Goal: Transaction & Acquisition: Purchase product/service

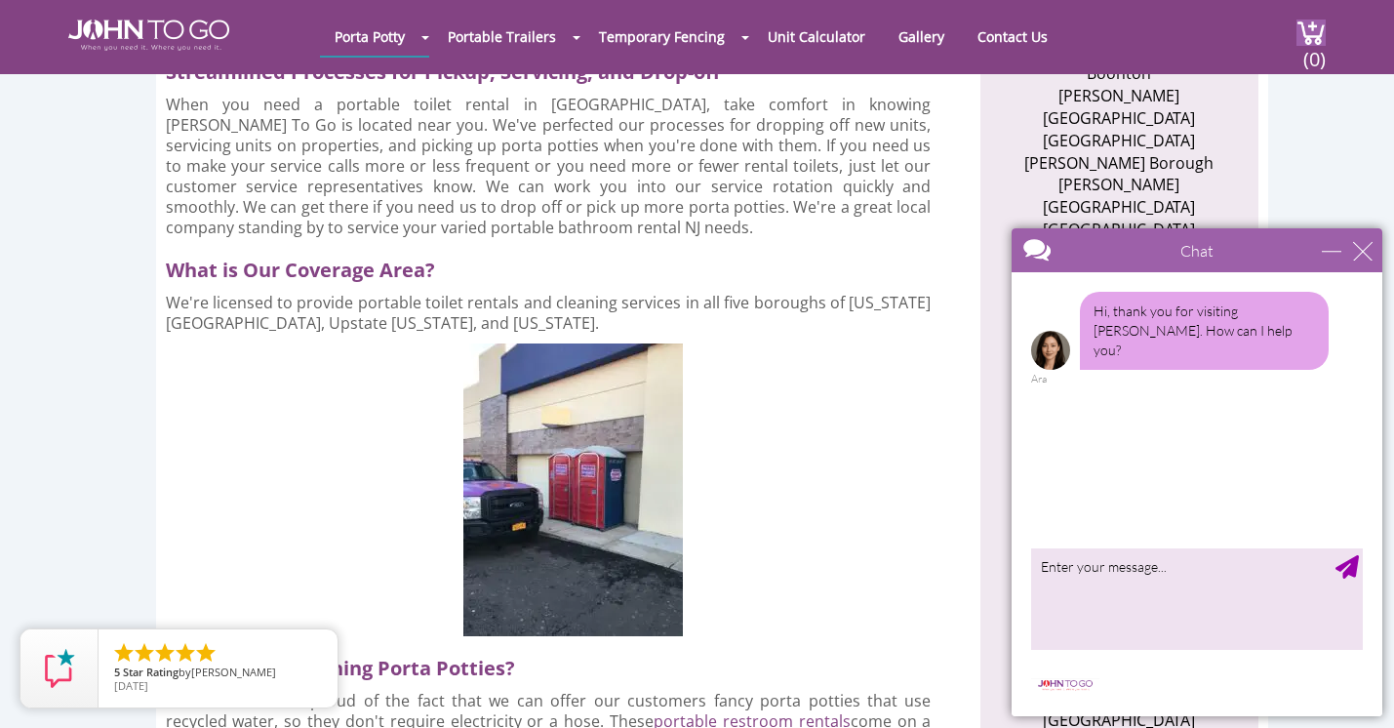
scroll to position [786, 0]
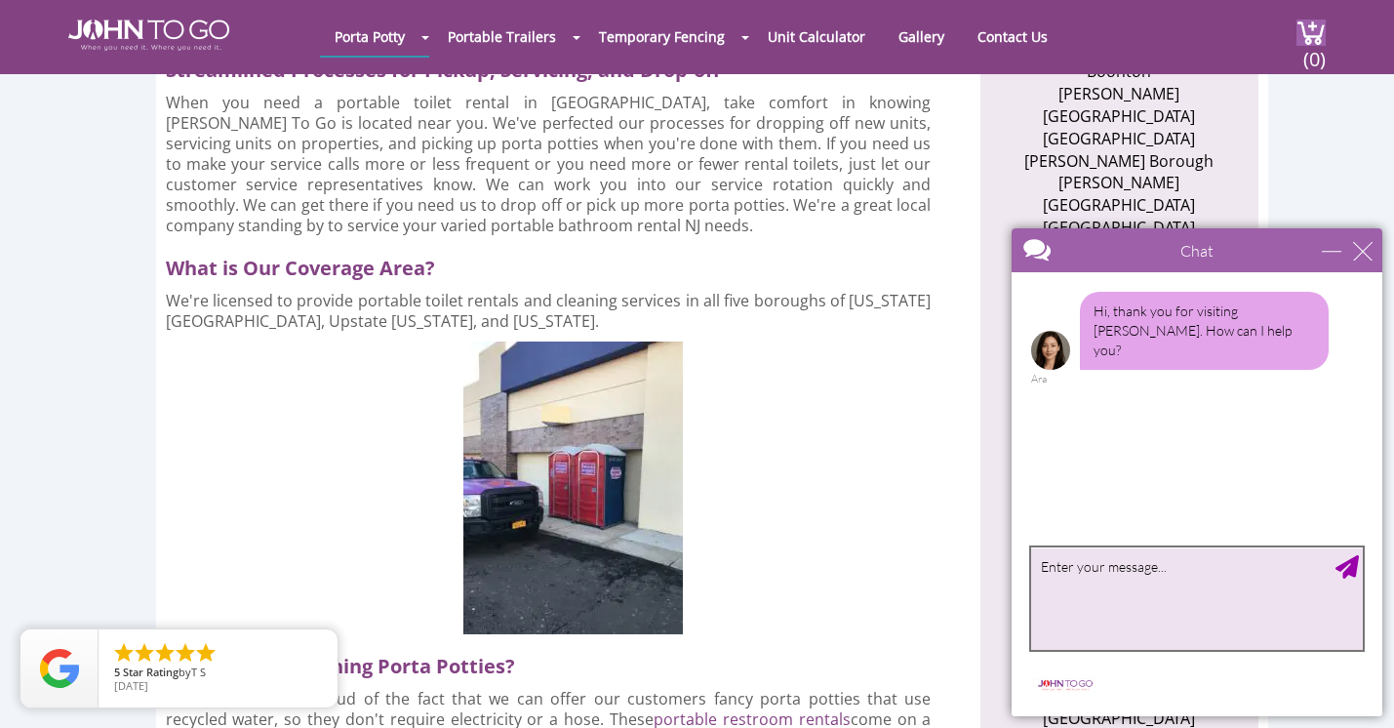
click at [1077, 564] on textarea "type your message" at bounding box center [1197, 598] width 332 height 102
type textarea "Hello, I'd like to rent 1-2 porta potties for [DATE]"
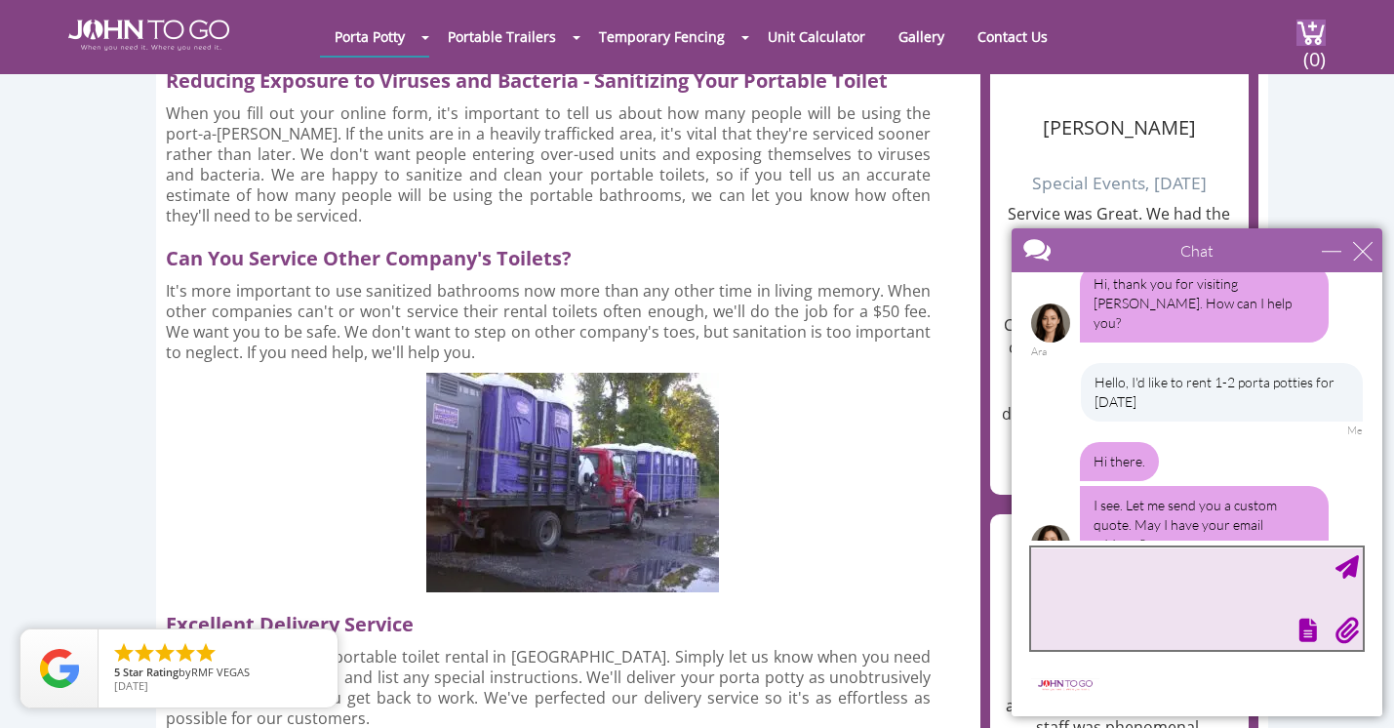
scroll to position [31, 0]
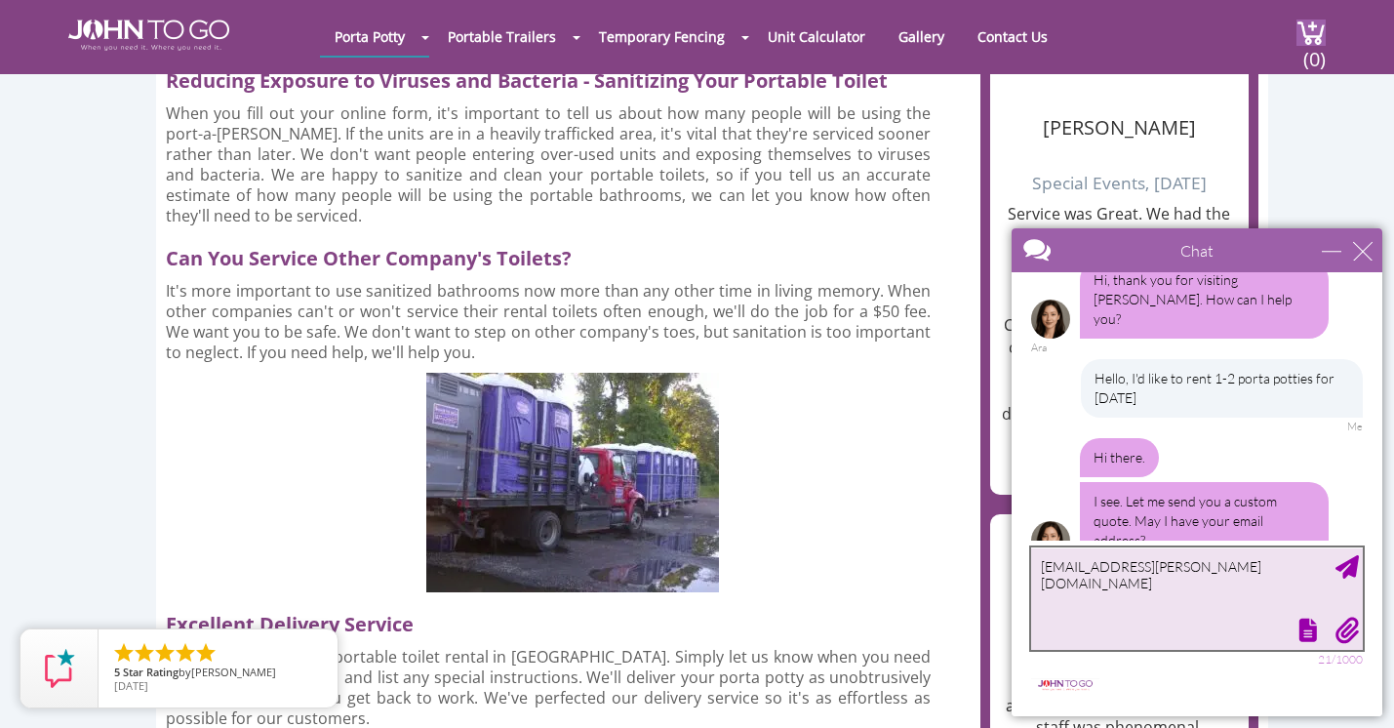
type textarea "[EMAIL_ADDRESS][PERSON_NAME][DOMAIN_NAME]"
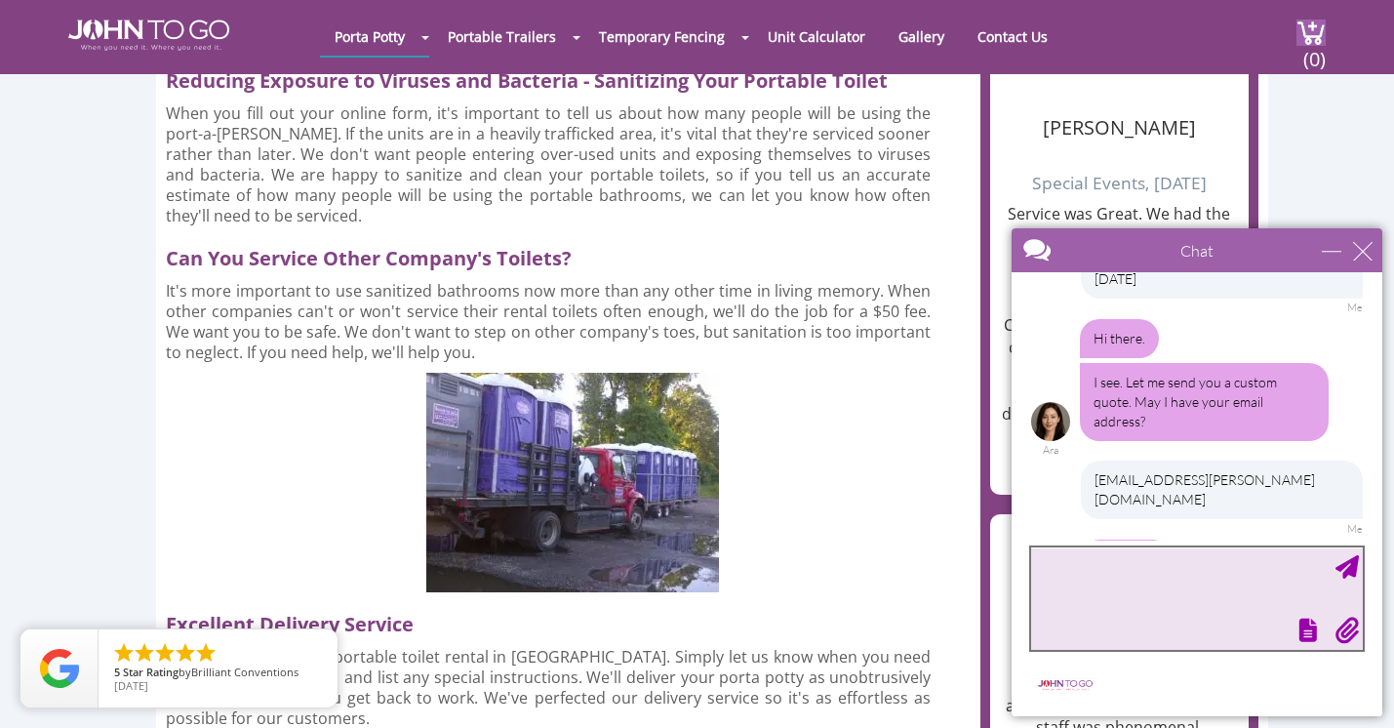
scroll to position [233, 0]
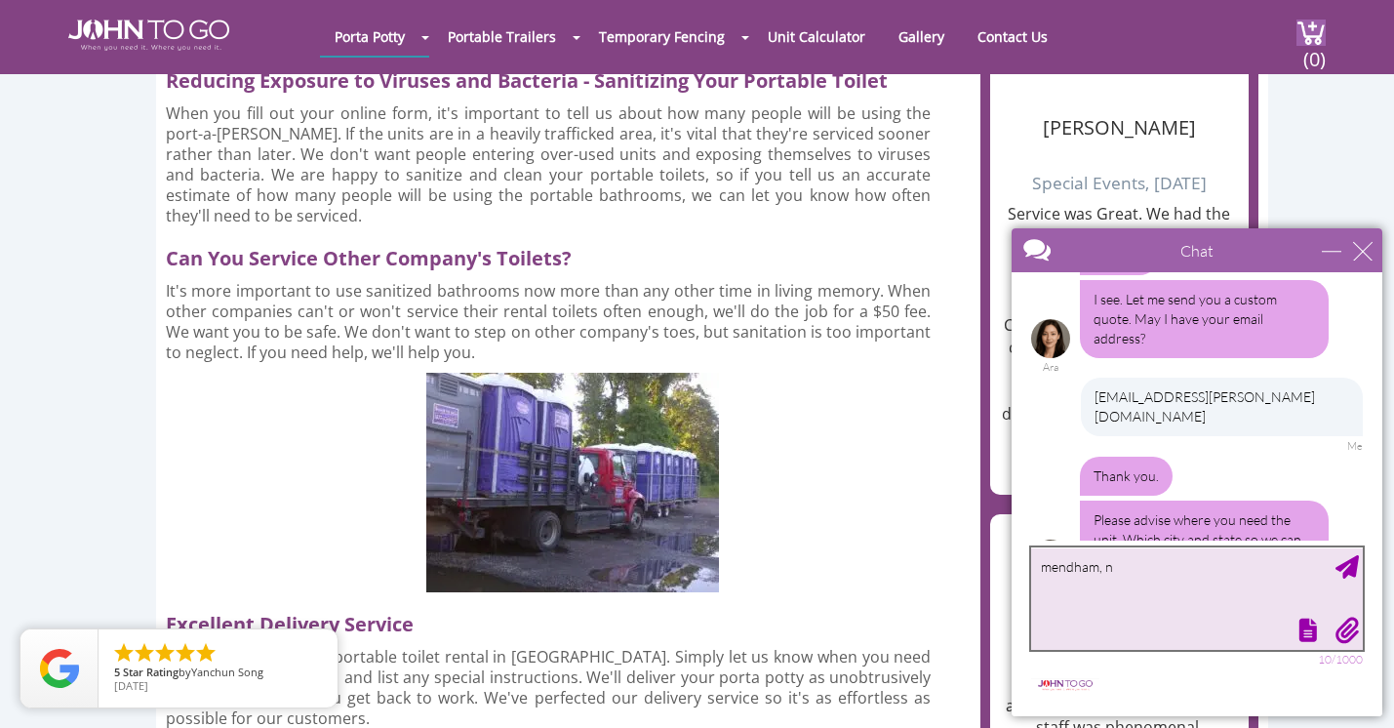
type textarea "[GEOGRAPHIC_DATA], [GEOGRAPHIC_DATA]"
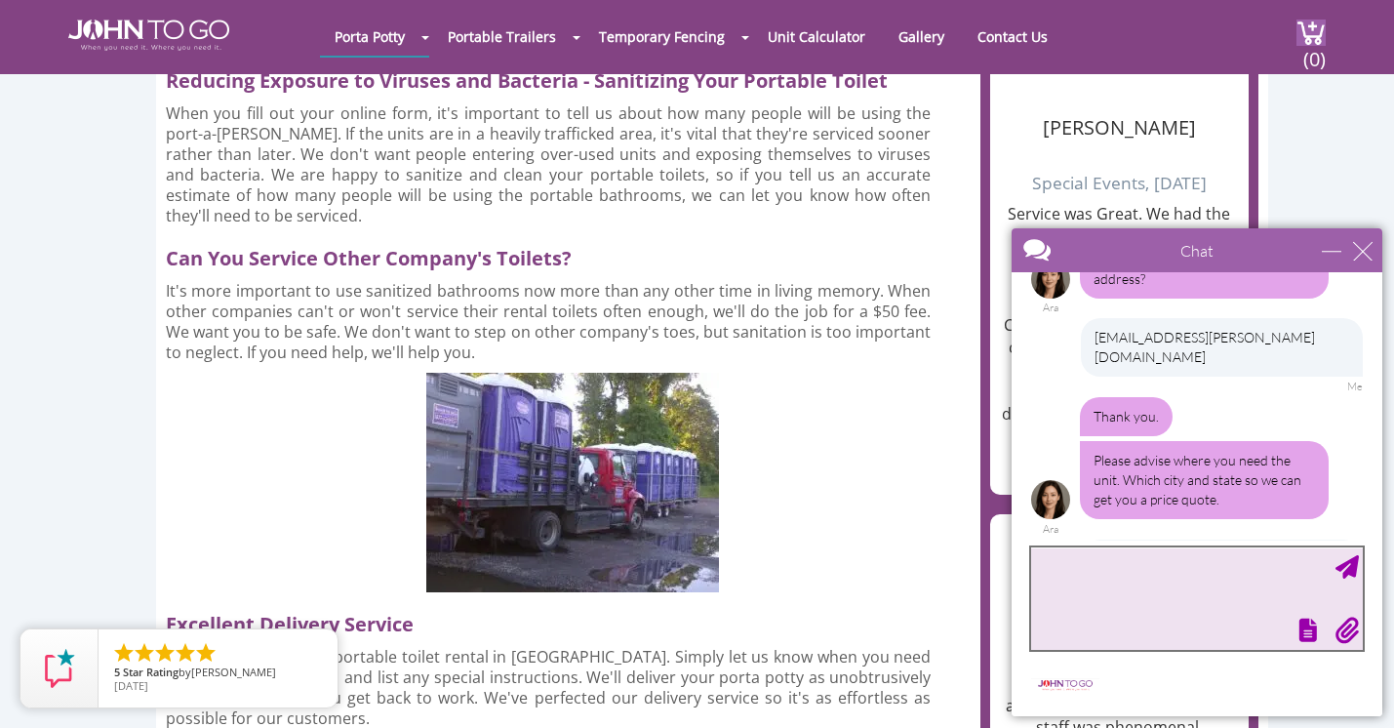
scroll to position [410, 0]
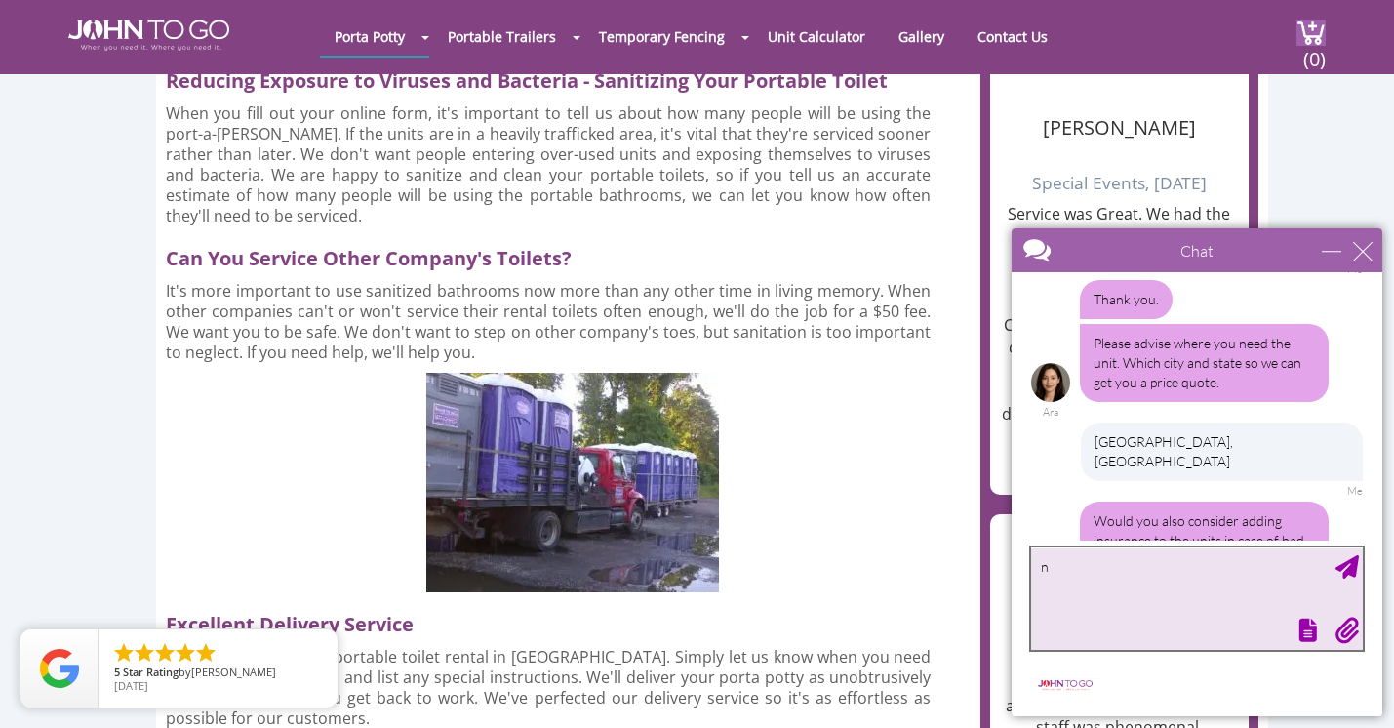
type textarea "no"
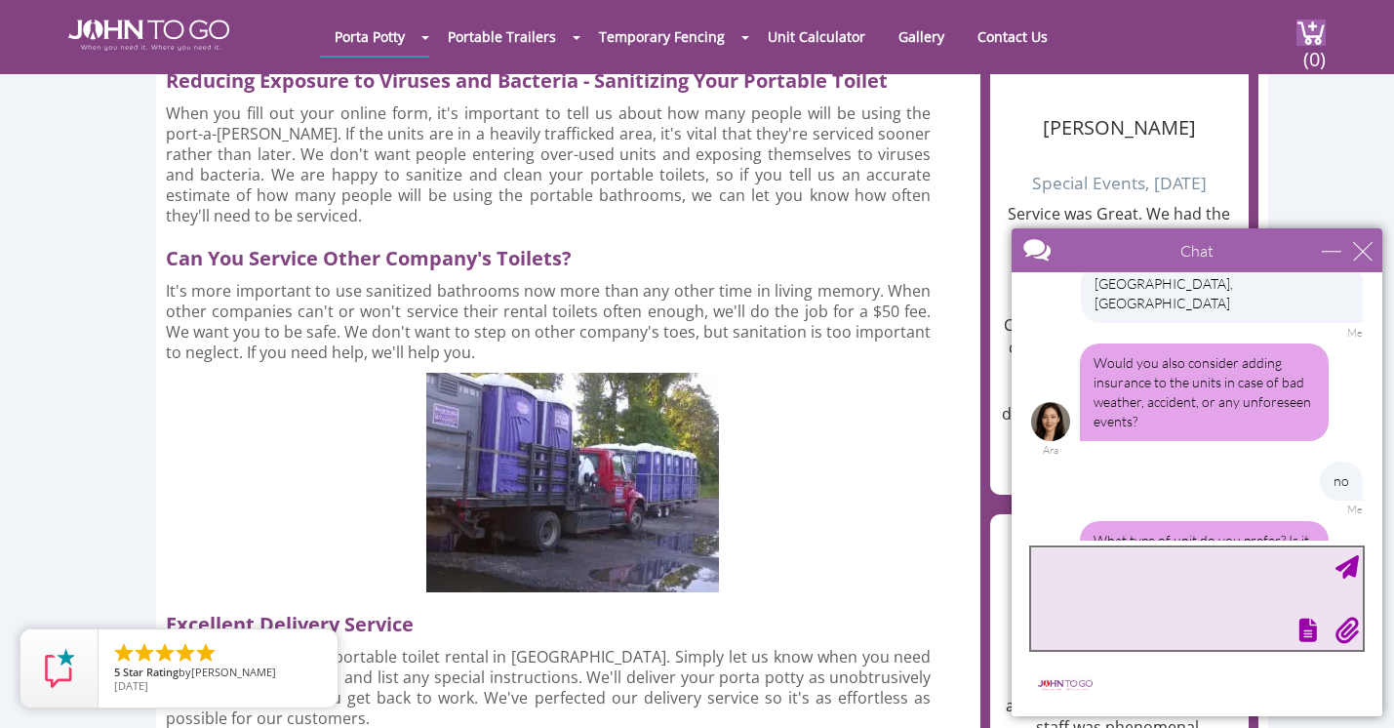
scroll to position [627, 0]
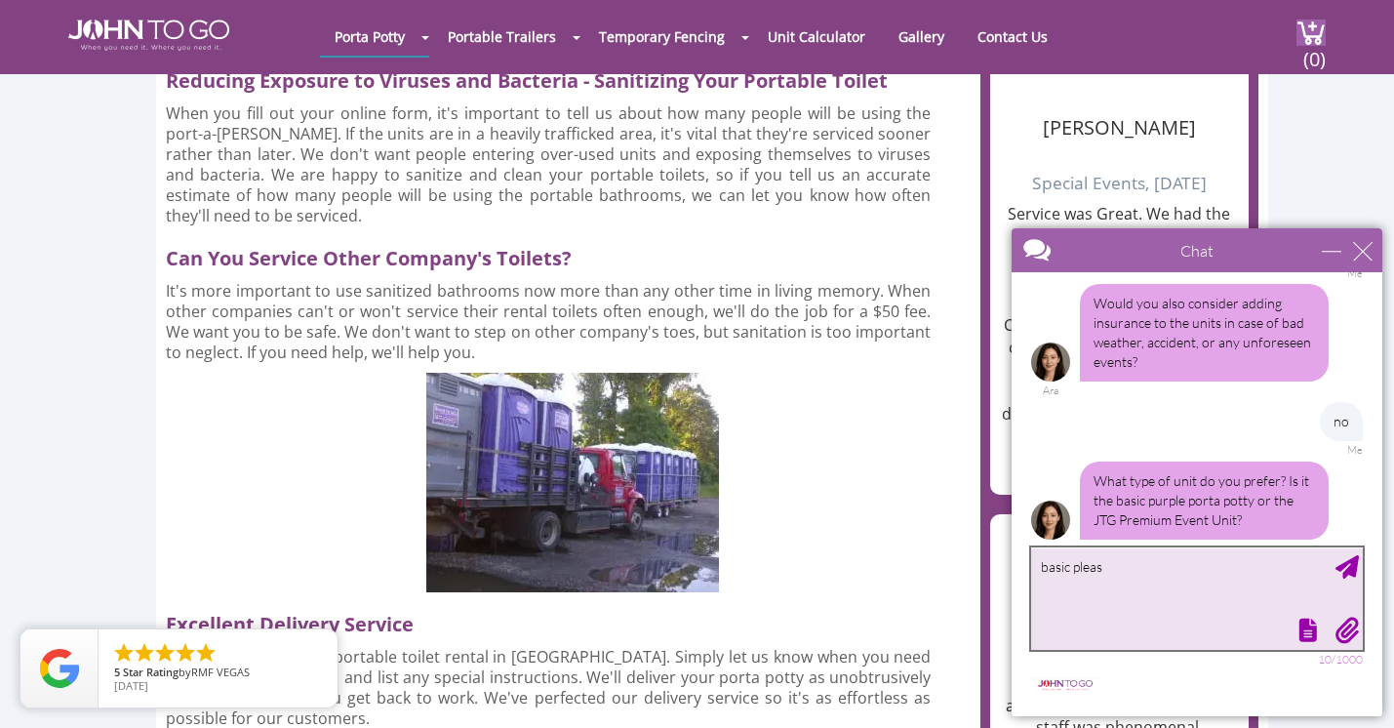
type textarea "basic please"
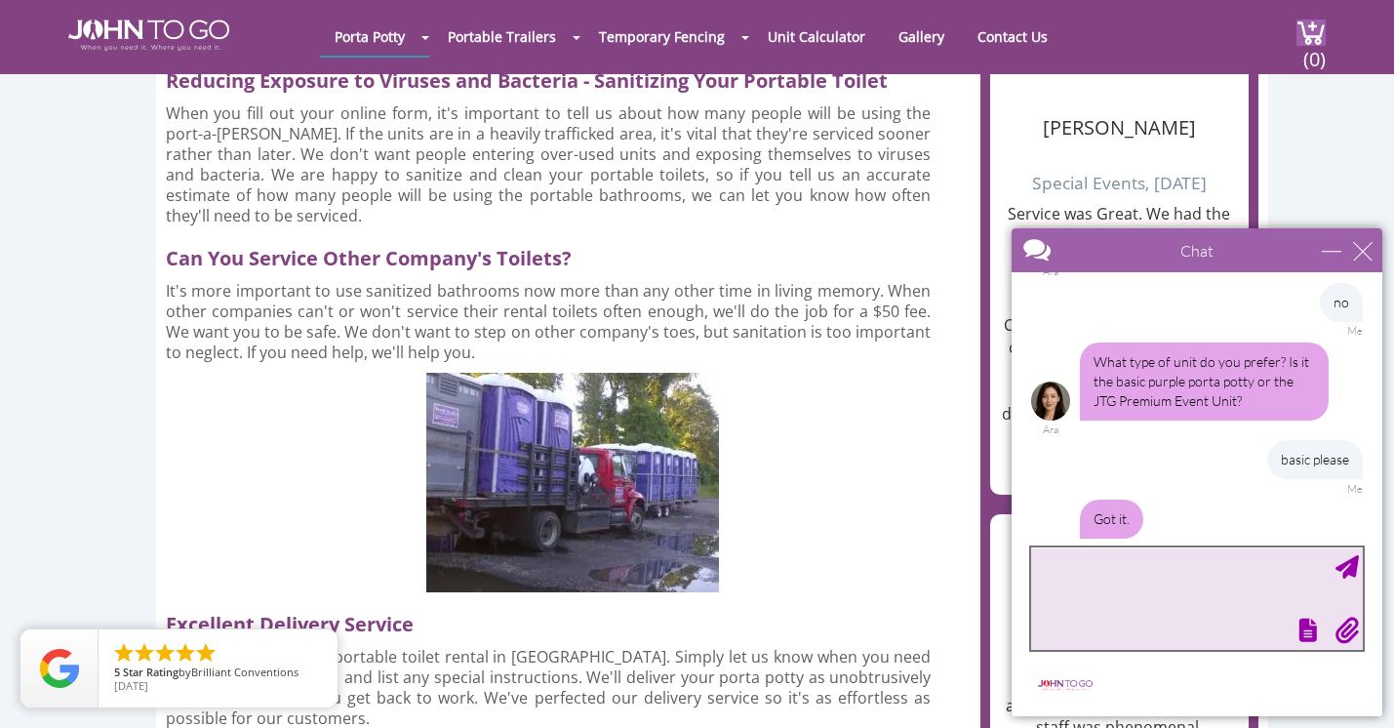
scroll to position [789, 0]
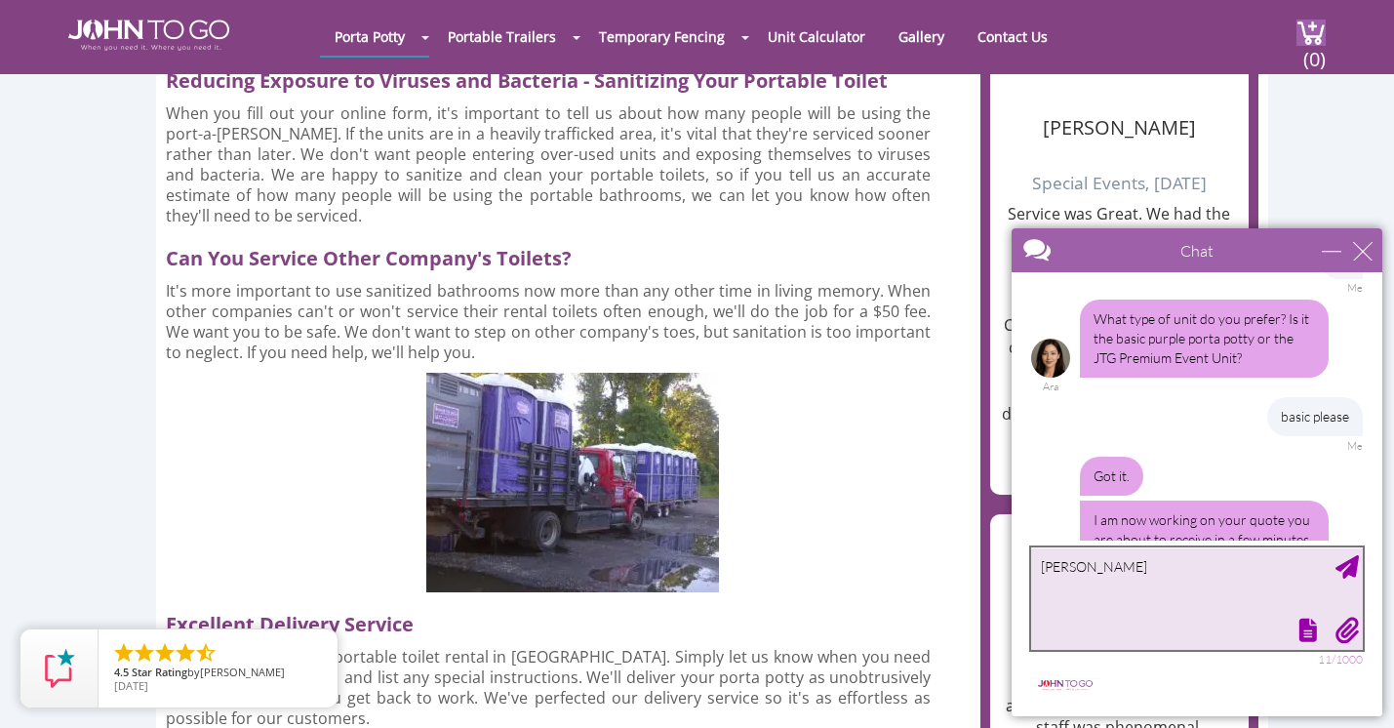
type textarea "[PERSON_NAME]"
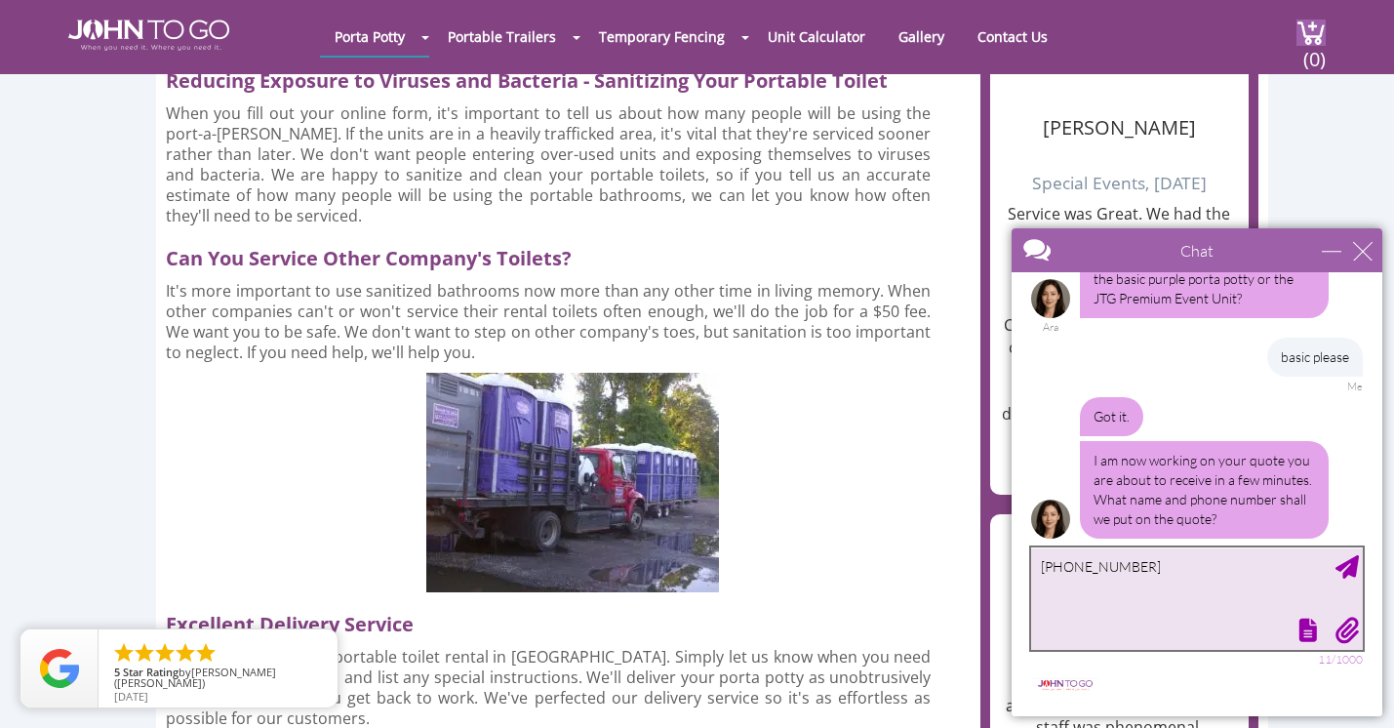
type textarea "[PHONE_NUMBER]"
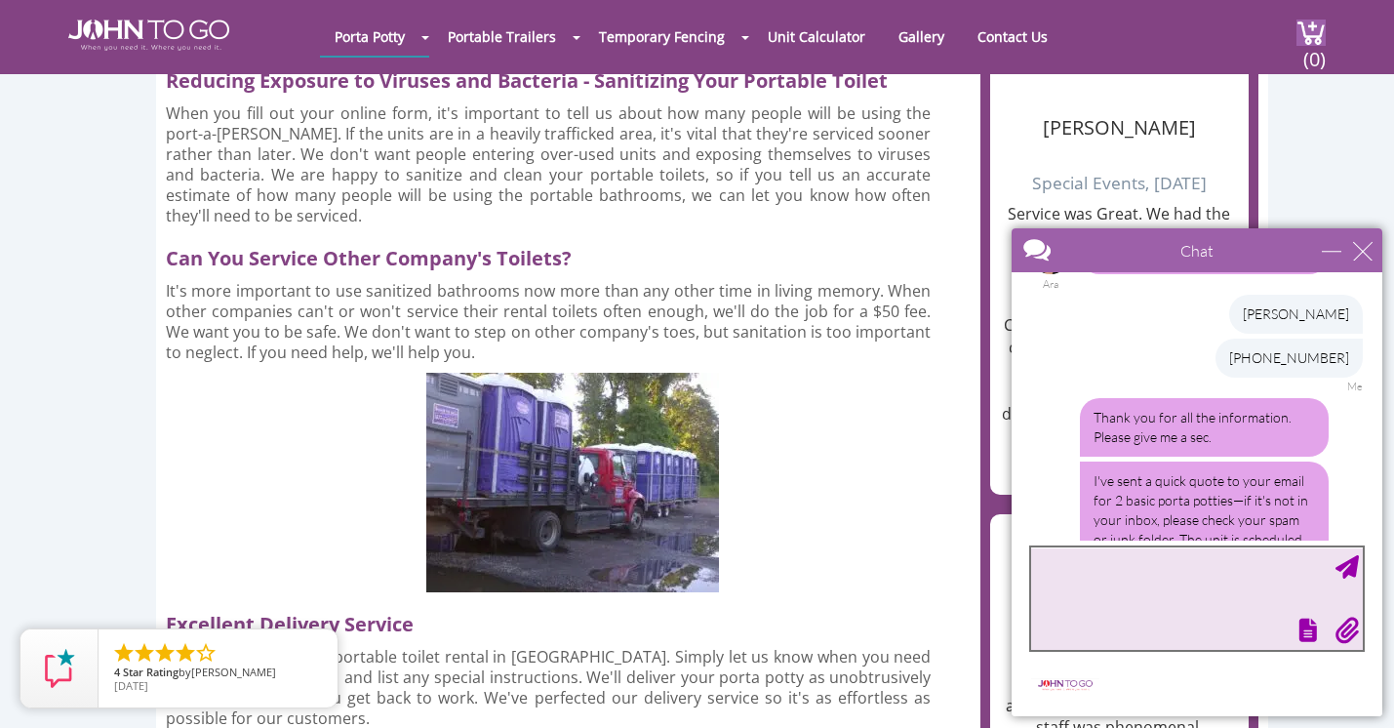
scroll to position [1173, 0]
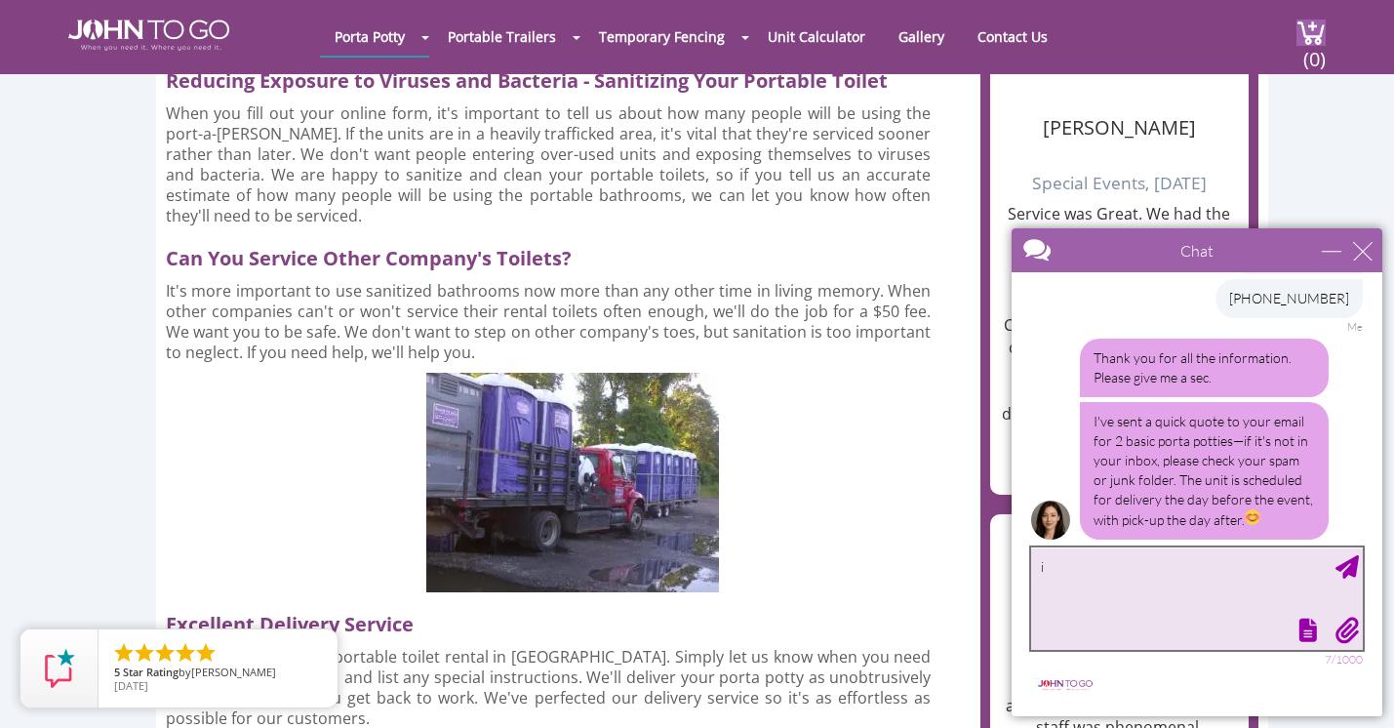
type textarea "i"
type textarea "s"
type textarea "so it is 386 per unit for one day?"
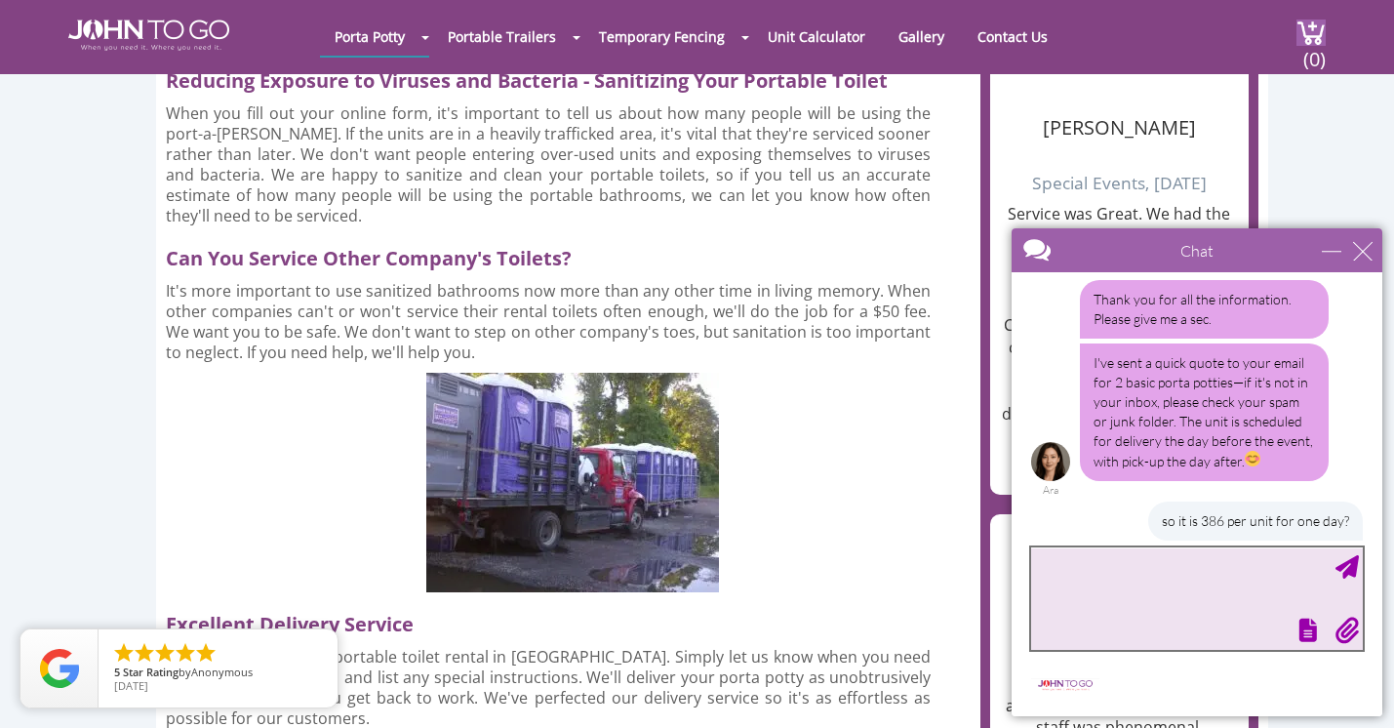
scroll to position [1270, 0]
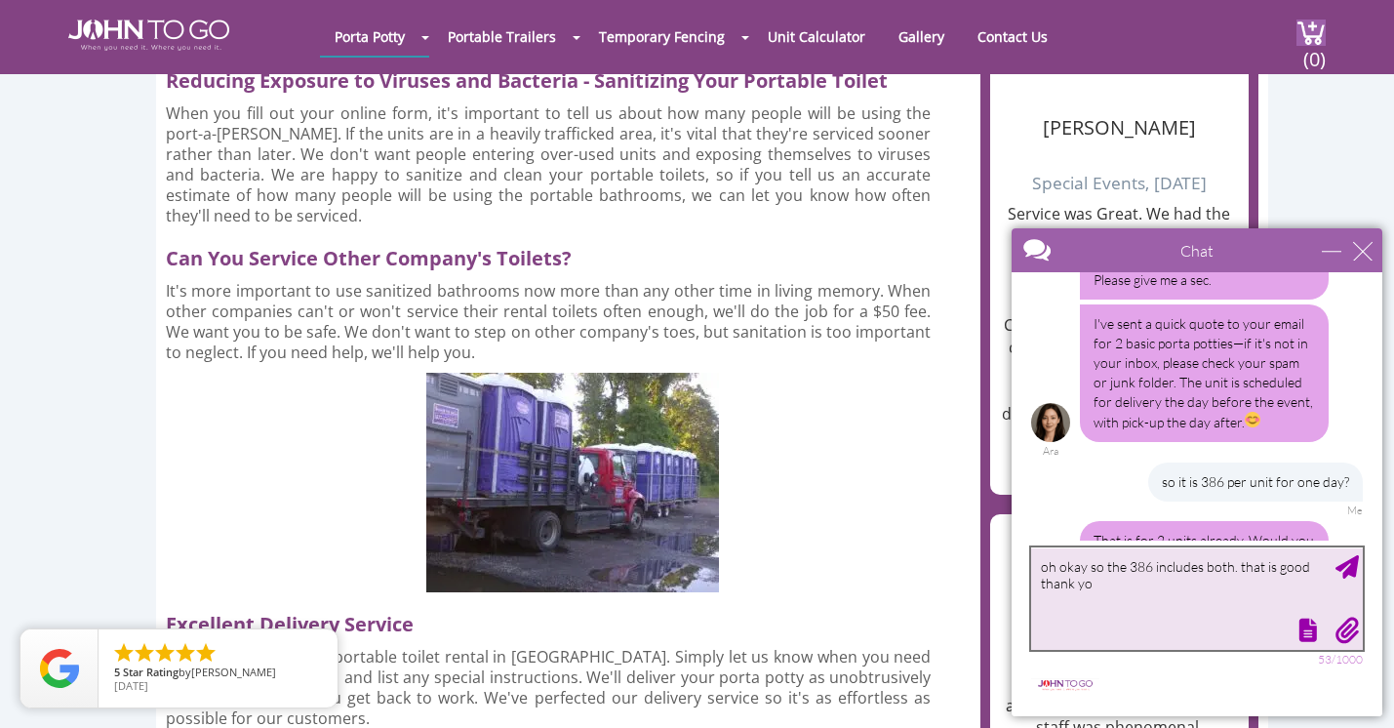
type textarea "oh okay so the 386 includes both. that is good thank you"
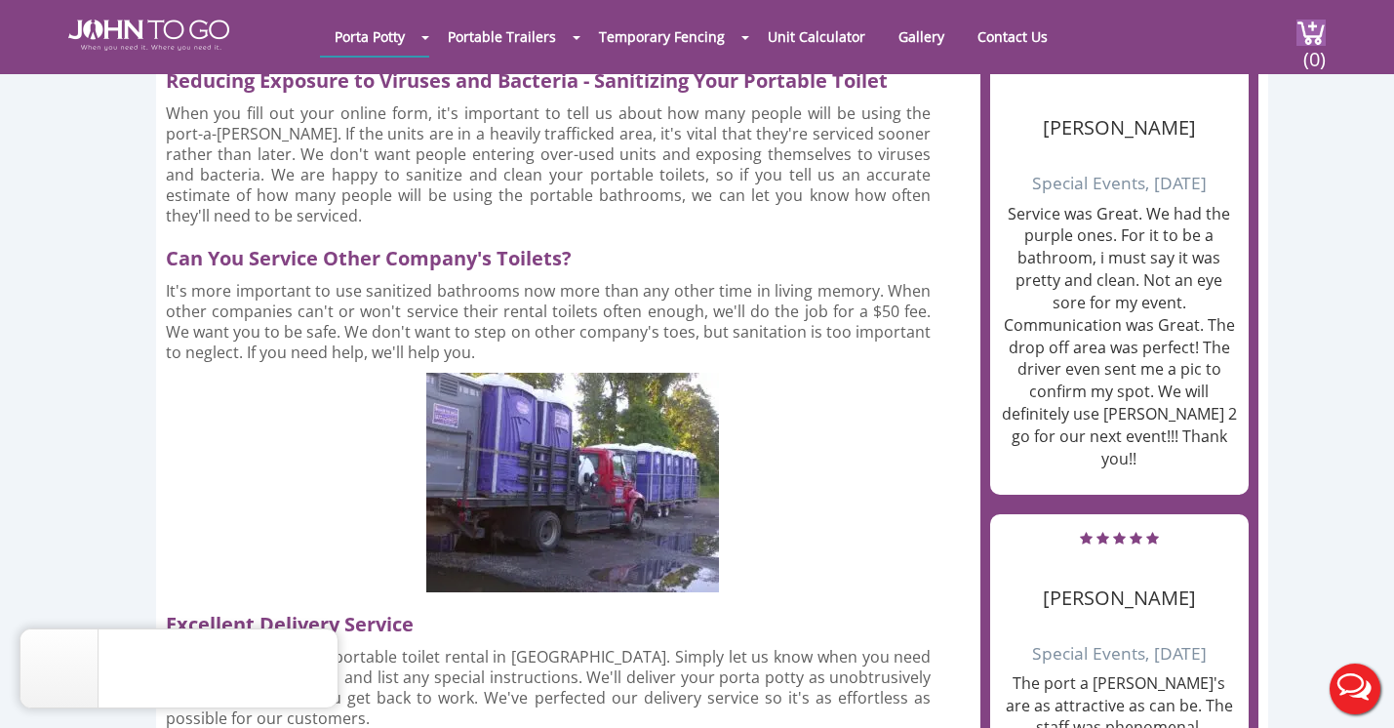
scroll to position [0, 0]
click at [1362, 704] on button "Live Chat" at bounding box center [1355, 689] width 78 height 78
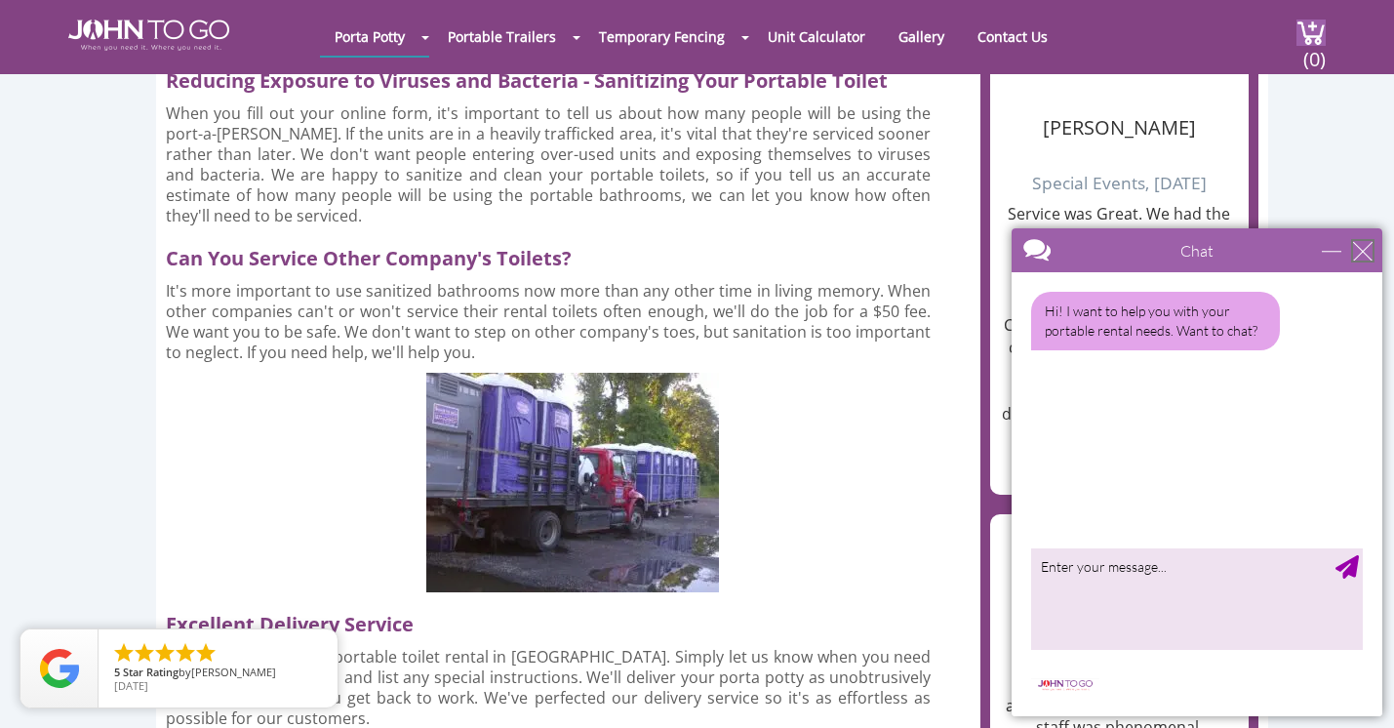
click at [1362, 256] on div "close" at bounding box center [1363, 251] width 20 height 20
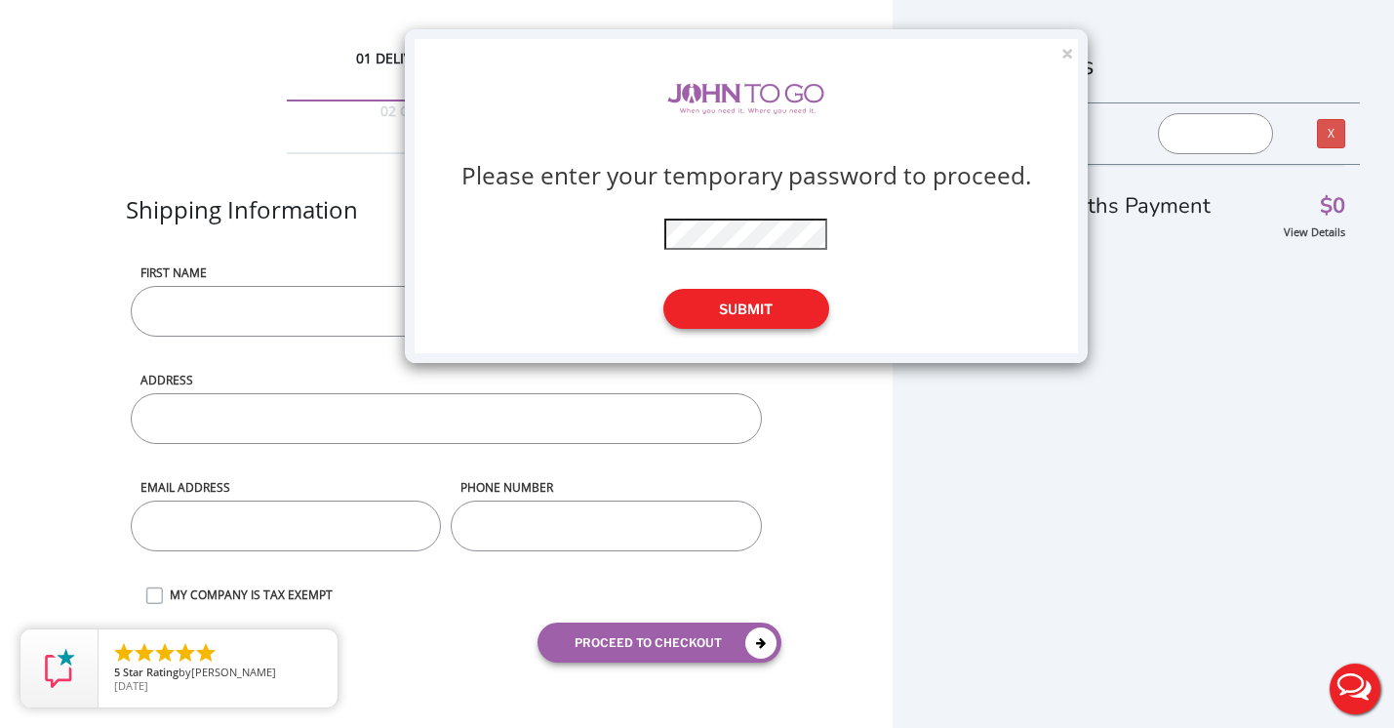
click at [749, 313] on button "Submit" at bounding box center [746, 309] width 166 height 40
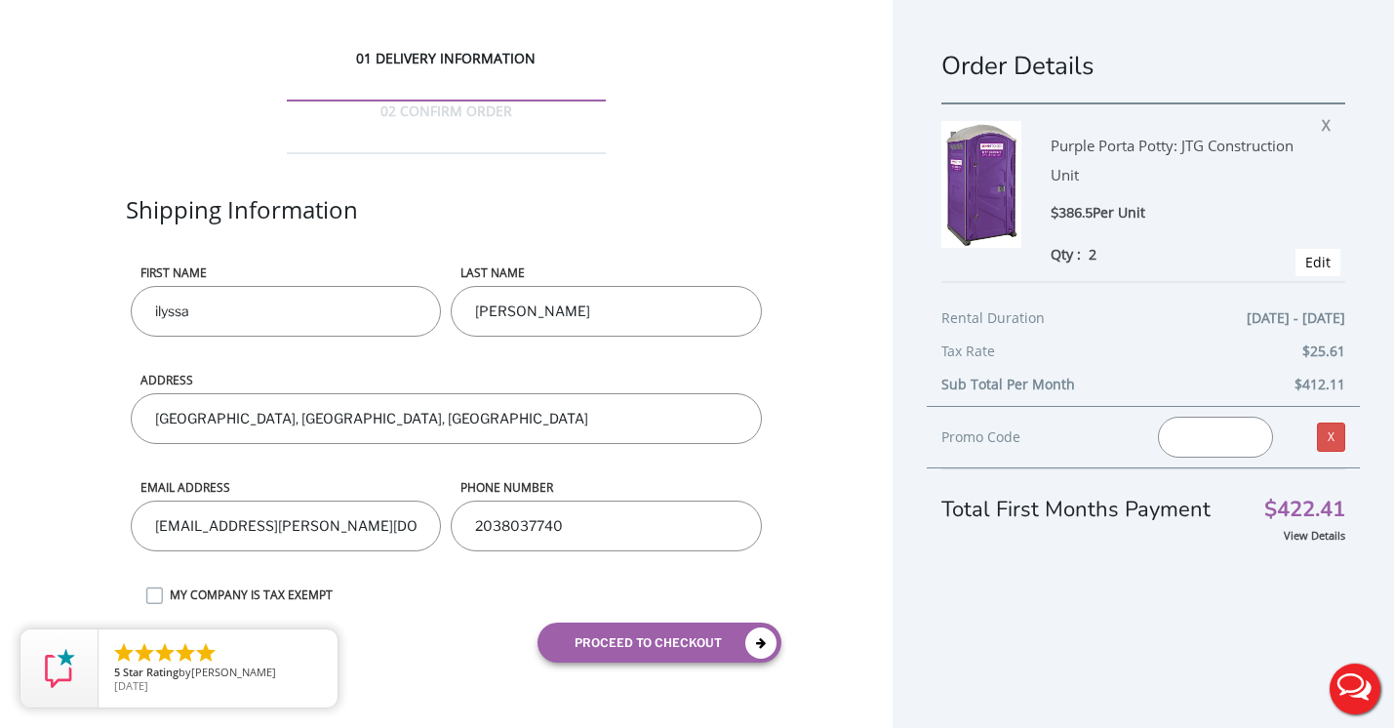
scroll to position [36, 0]
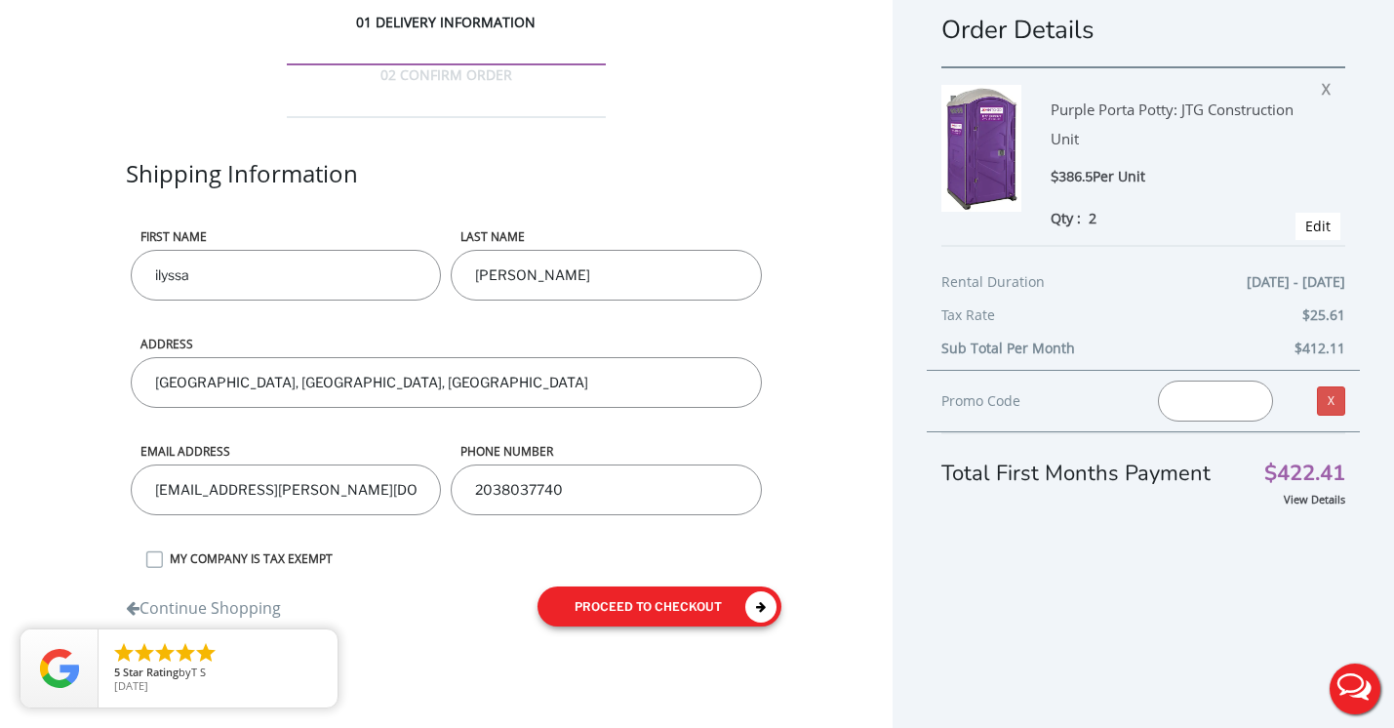
click at [683, 586] on button "proceed to checkout" at bounding box center [660, 606] width 244 height 40
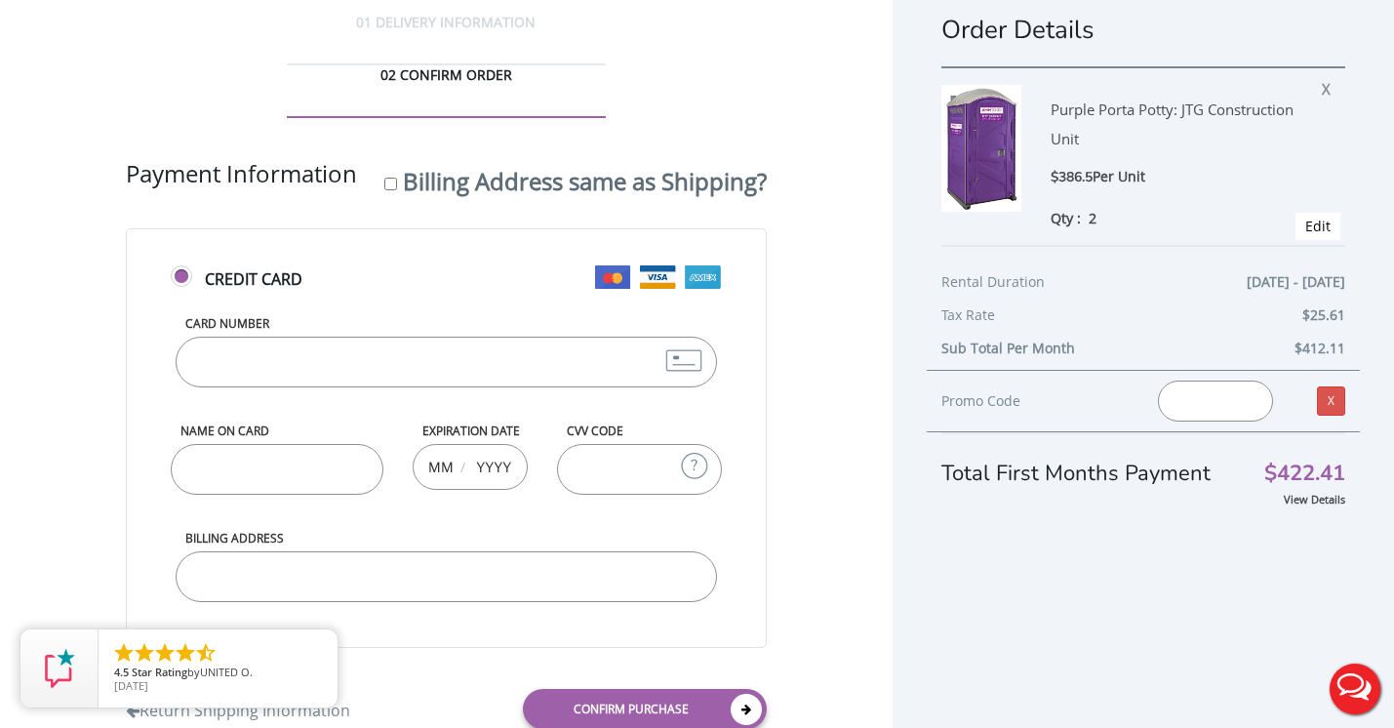
click at [502, 337] on input "Card Number" at bounding box center [446, 362] width 541 height 51
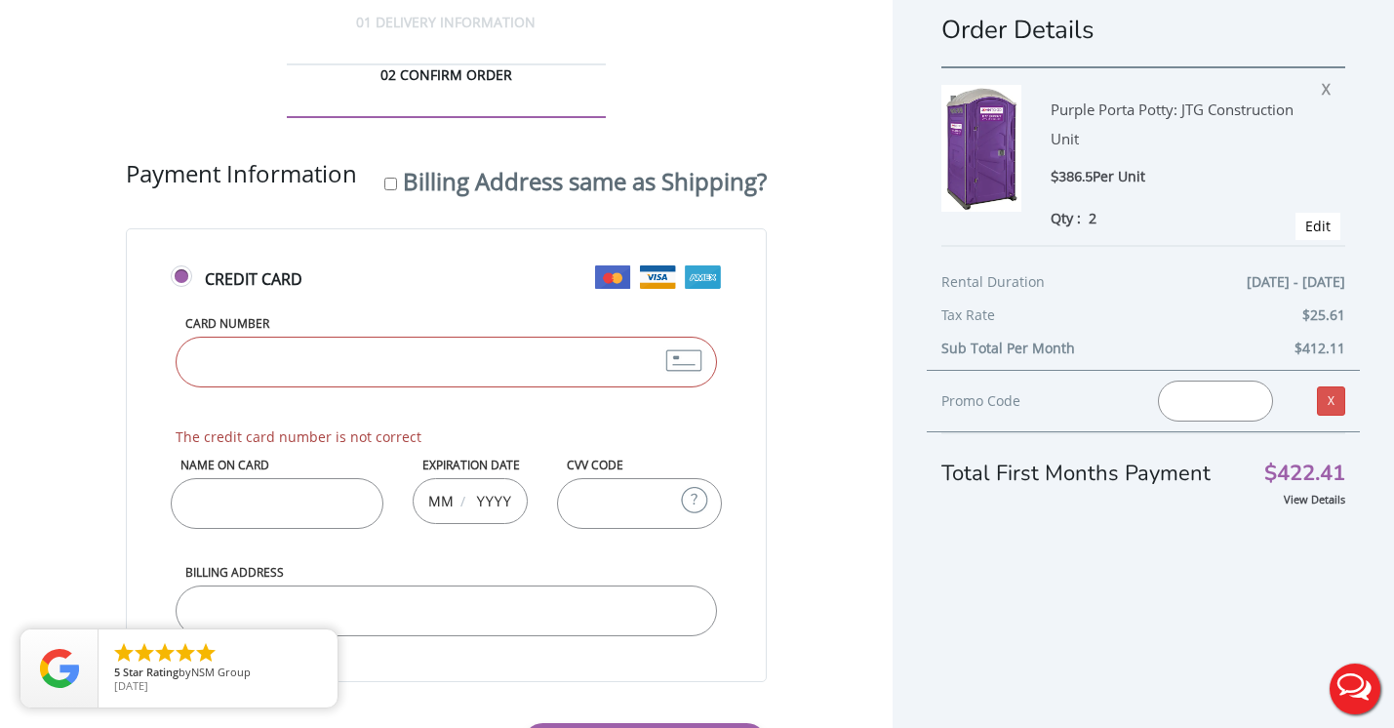
type input "4388576184913203"
type input "Ilyssa Maisano"
type input "06"
type input "2029"
type input "178"
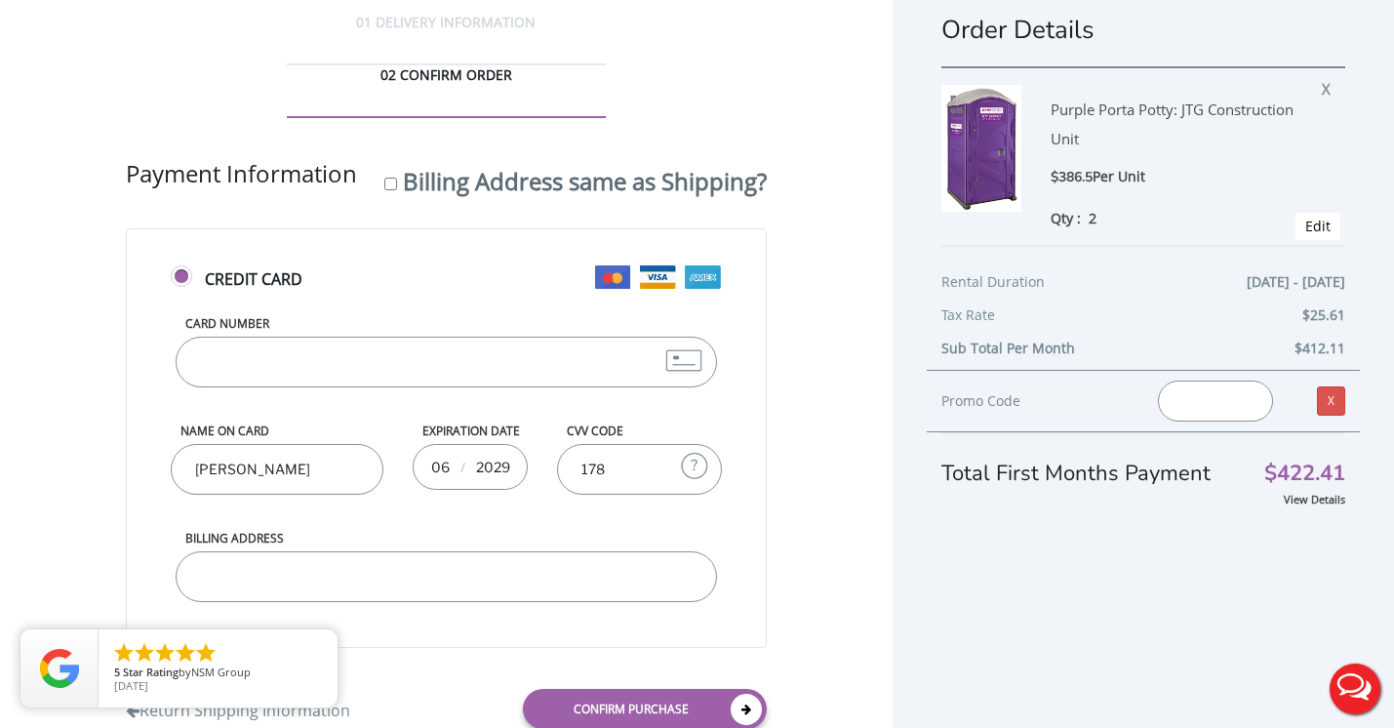
click at [419, 551] on input "Billing Address" at bounding box center [446, 576] width 541 height 51
drag, startPoint x: 347, startPoint y: 531, endPoint x: 150, endPoint y: 525, distance: 197.2
click at [150, 525] on div "Credit Card Card Number 4388576184913203 Name on Card Ilyssa Maisano Expiration…" at bounding box center [446, 438] width 641 height 420
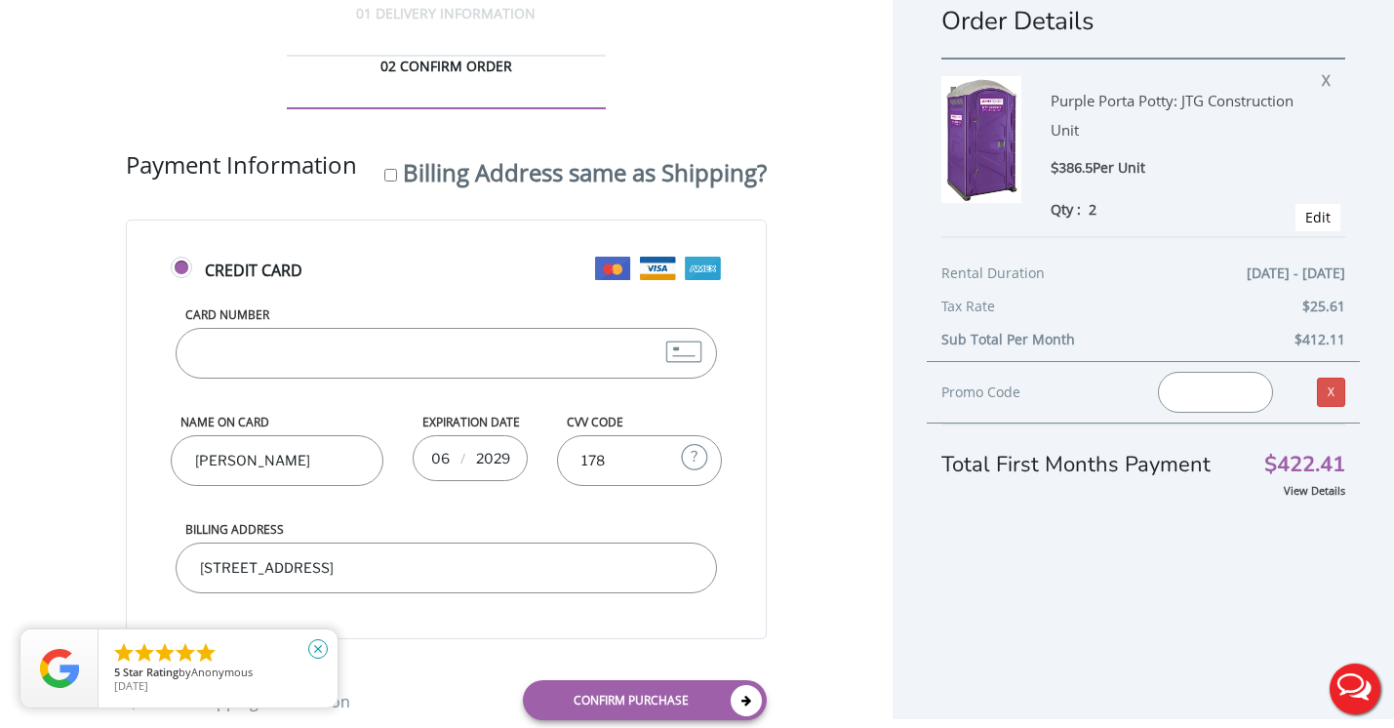
type input "3 barer ln mendham, nj 07945"
click at [317, 648] on icon "close" at bounding box center [318, 649] width 20 height 20
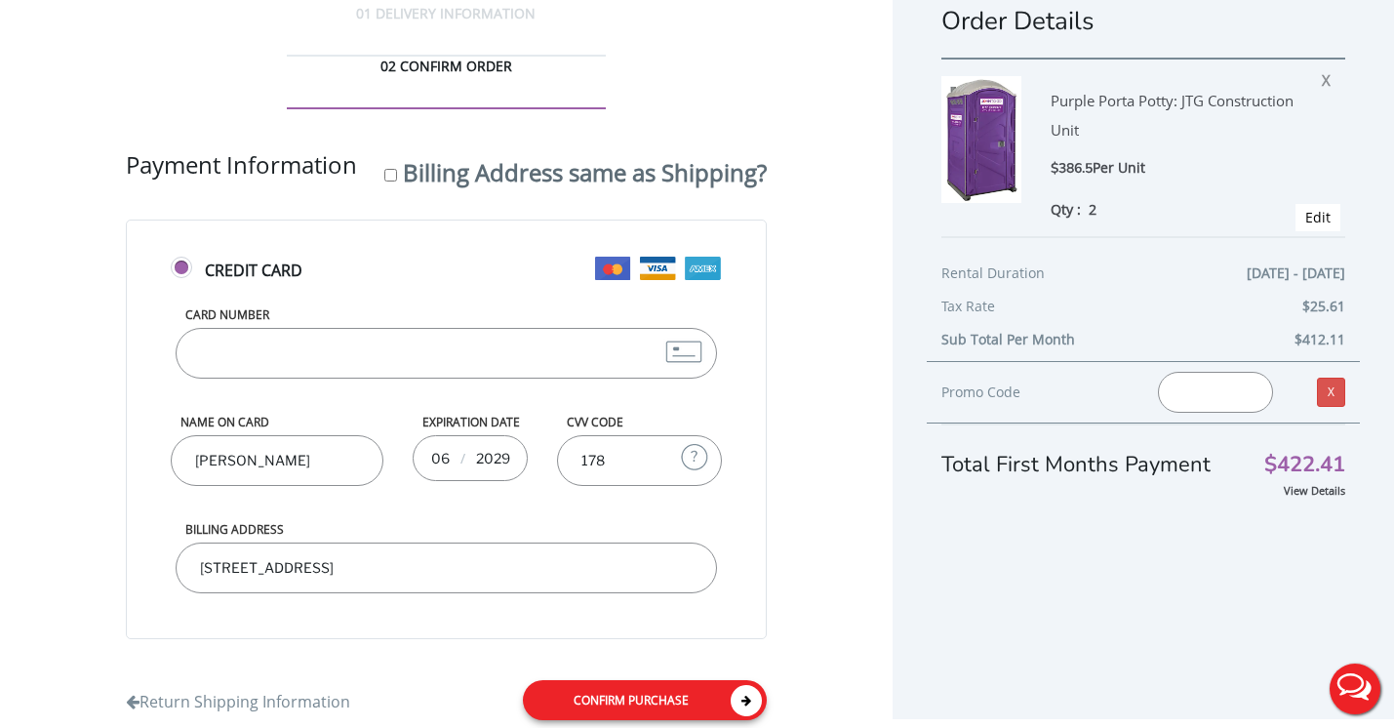
click at [607, 680] on link "Confirm purchase" at bounding box center [645, 700] width 244 height 40
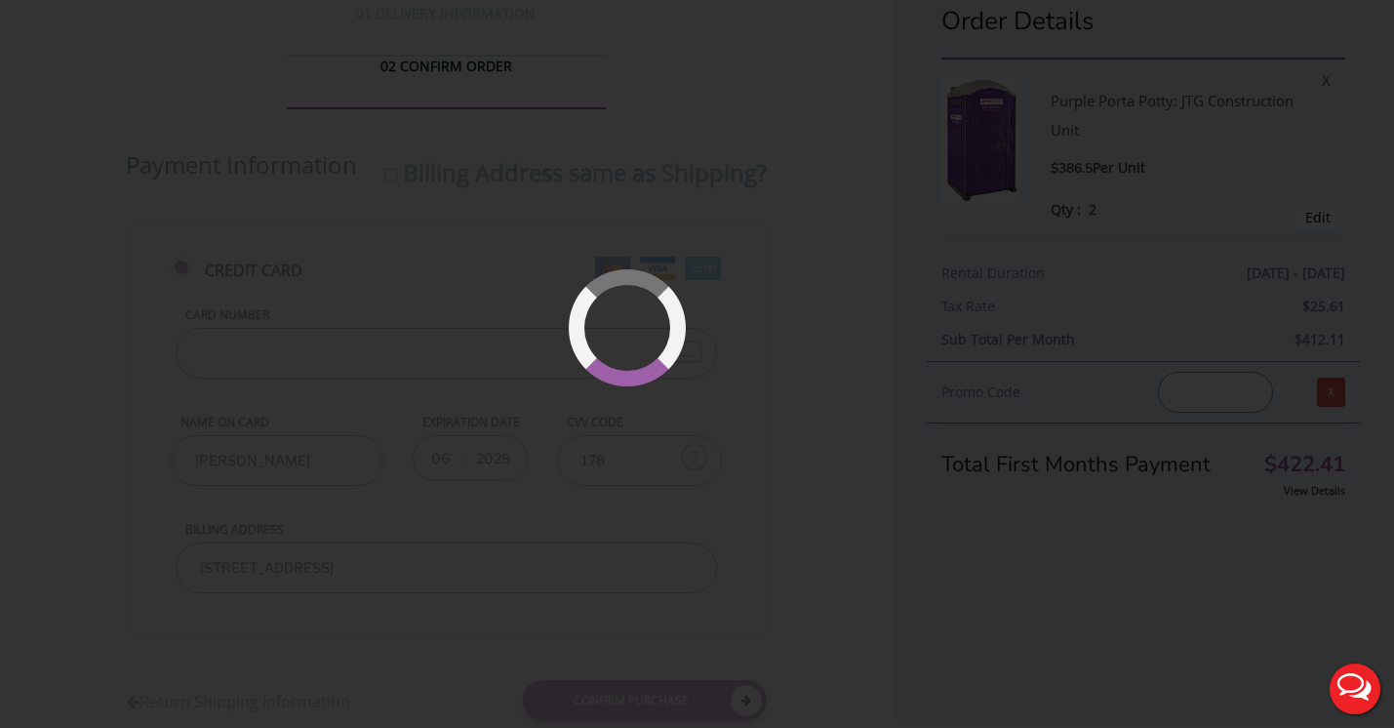
click at [422, 283] on div at bounding box center [697, 364] width 1394 height 728
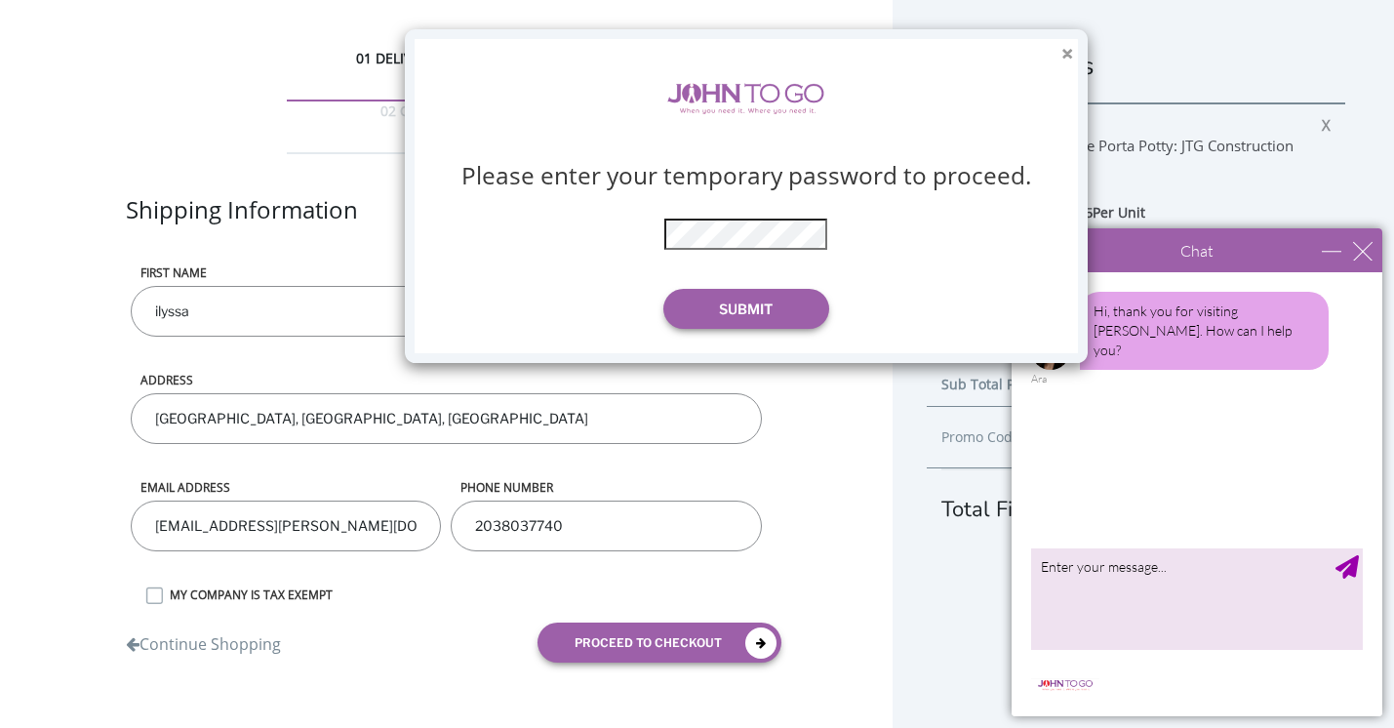
click at [1068, 53] on button "×" at bounding box center [1067, 54] width 12 height 20
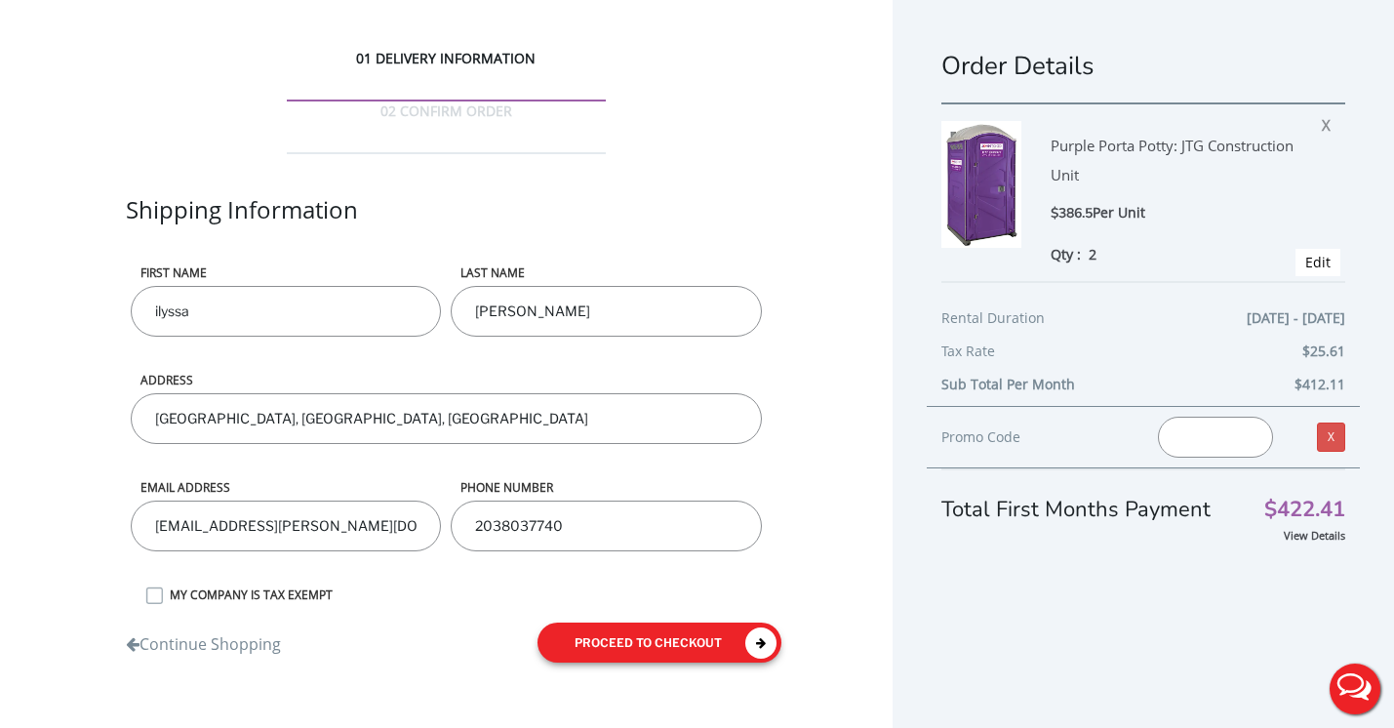
click at [660, 622] on button "proceed to checkout" at bounding box center [660, 642] width 244 height 40
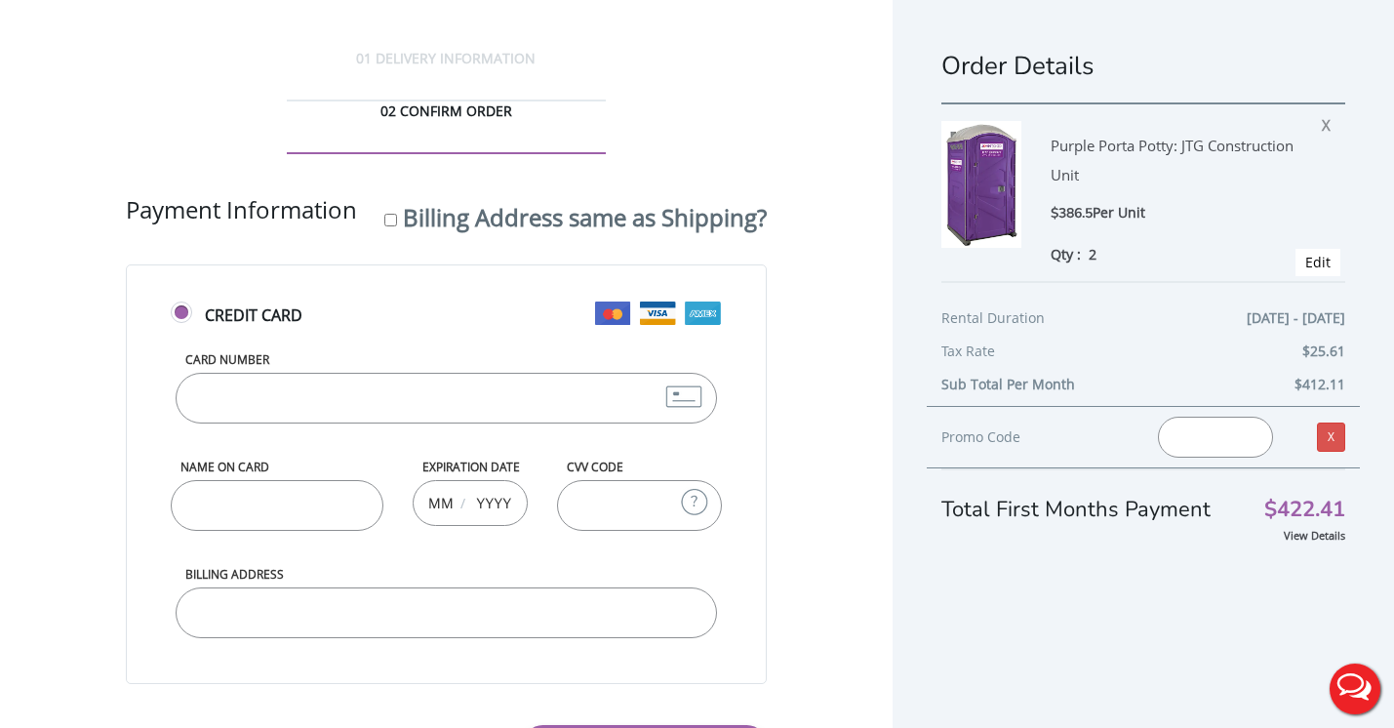
click at [374, 373] on input "Card Number" at bounding box center [446, 398] width 541 height 51
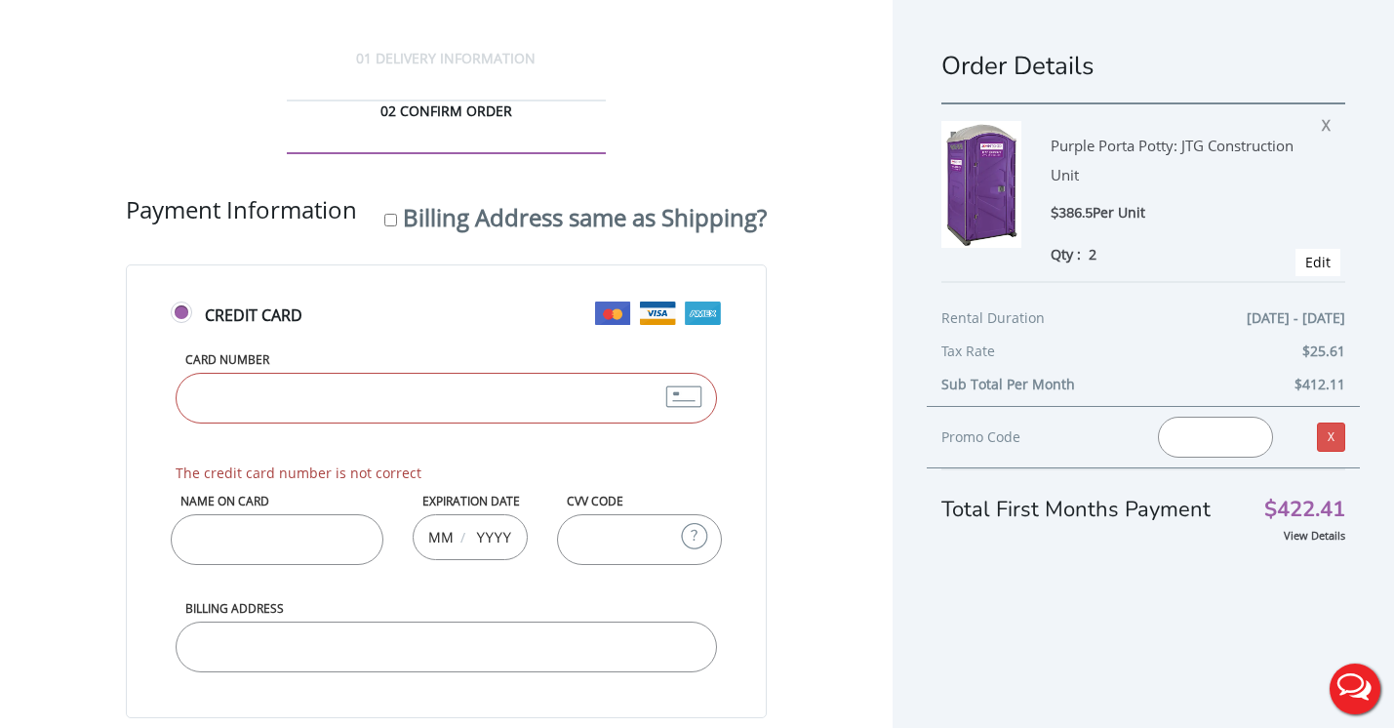
type input "4388576184913203"
type input "Ilyssa Maisano"
type input "06"
type input "2029"
type input "178"
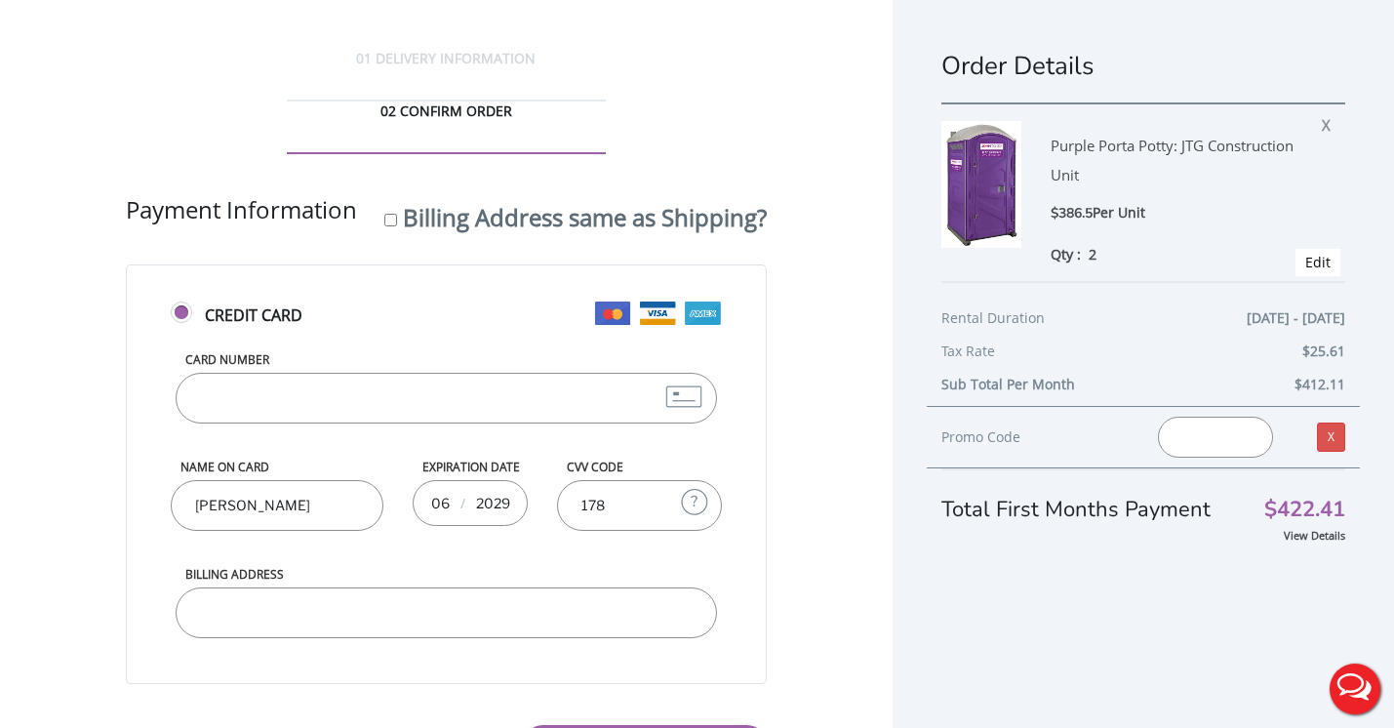
click at [387, 587] on input "Billing Address" at bounding box center [446, 612] width 541 height 51
type input "3 barer lane mendham, nj 07945"
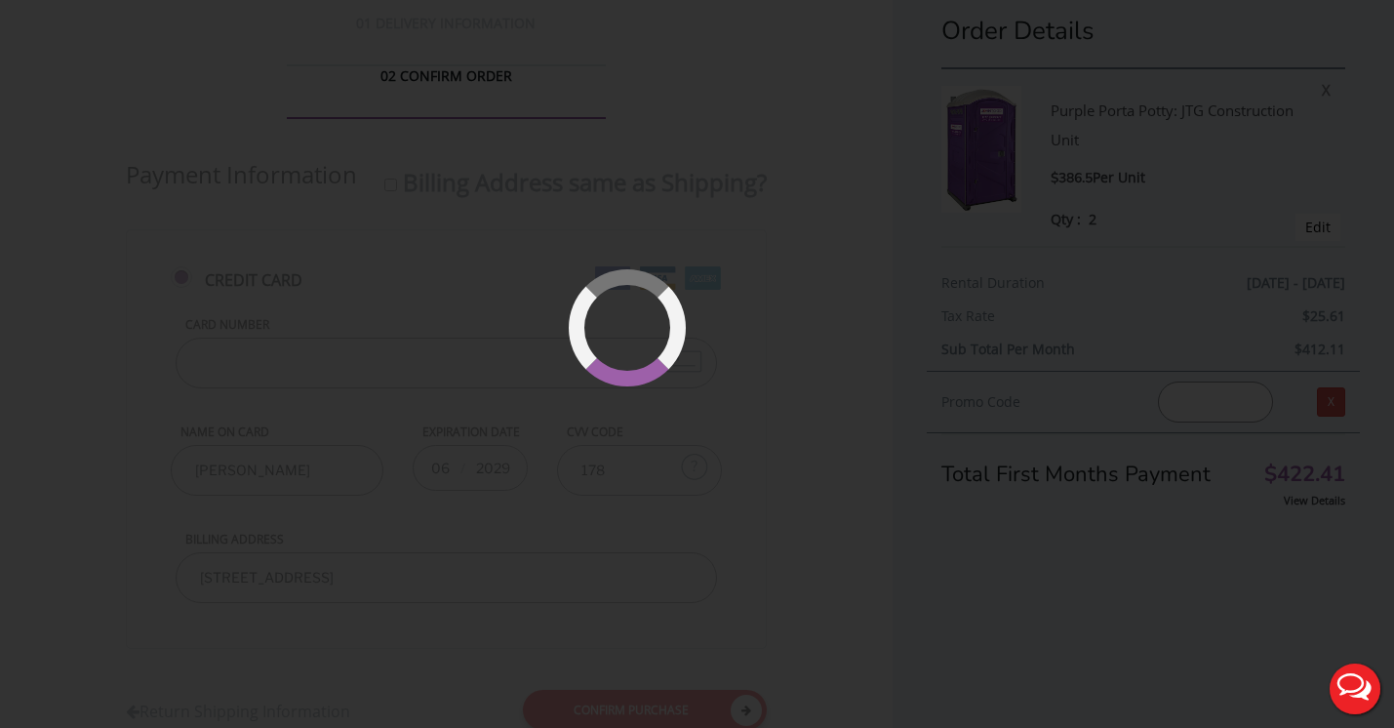
scroll to position [45, 0]
